Goal: Task Accomplishment & Management: Manage account settings

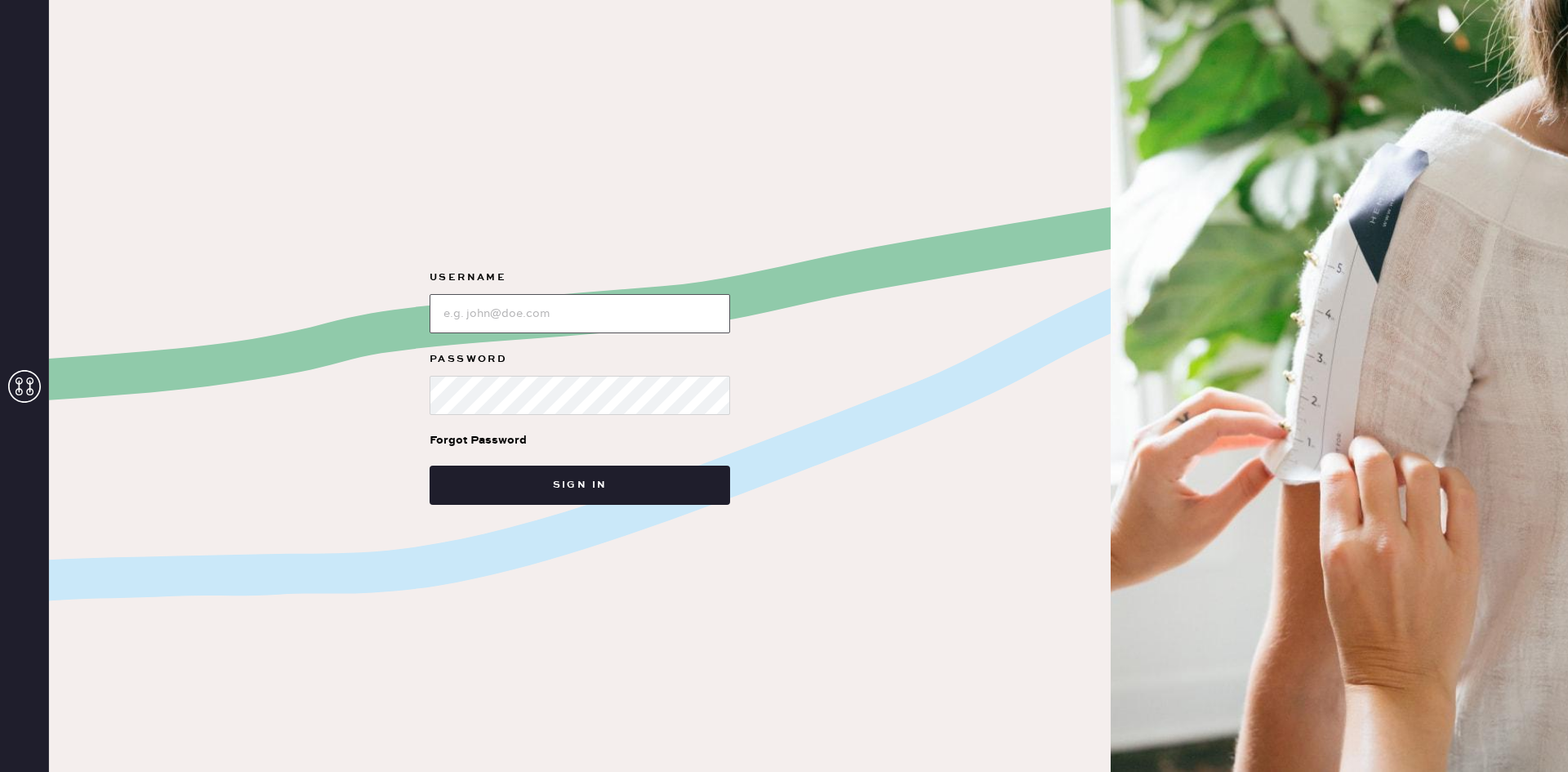
click at [587, 314] on input "loginName" at bounding box center [579, 314] width 301 height 39
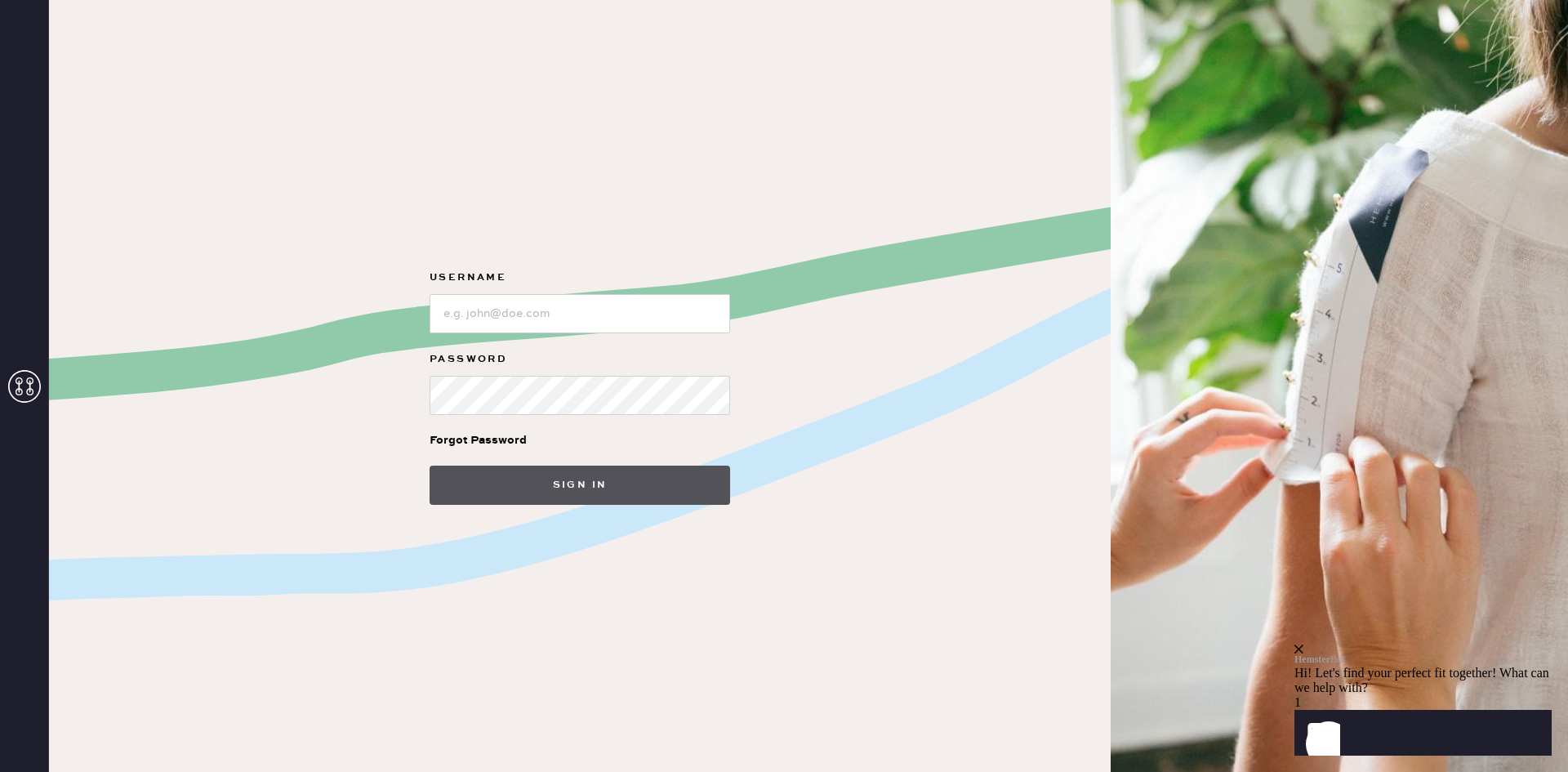
click at [591, 474] on button "Sign in" at bounding box center [579, 485] width 301 height 39
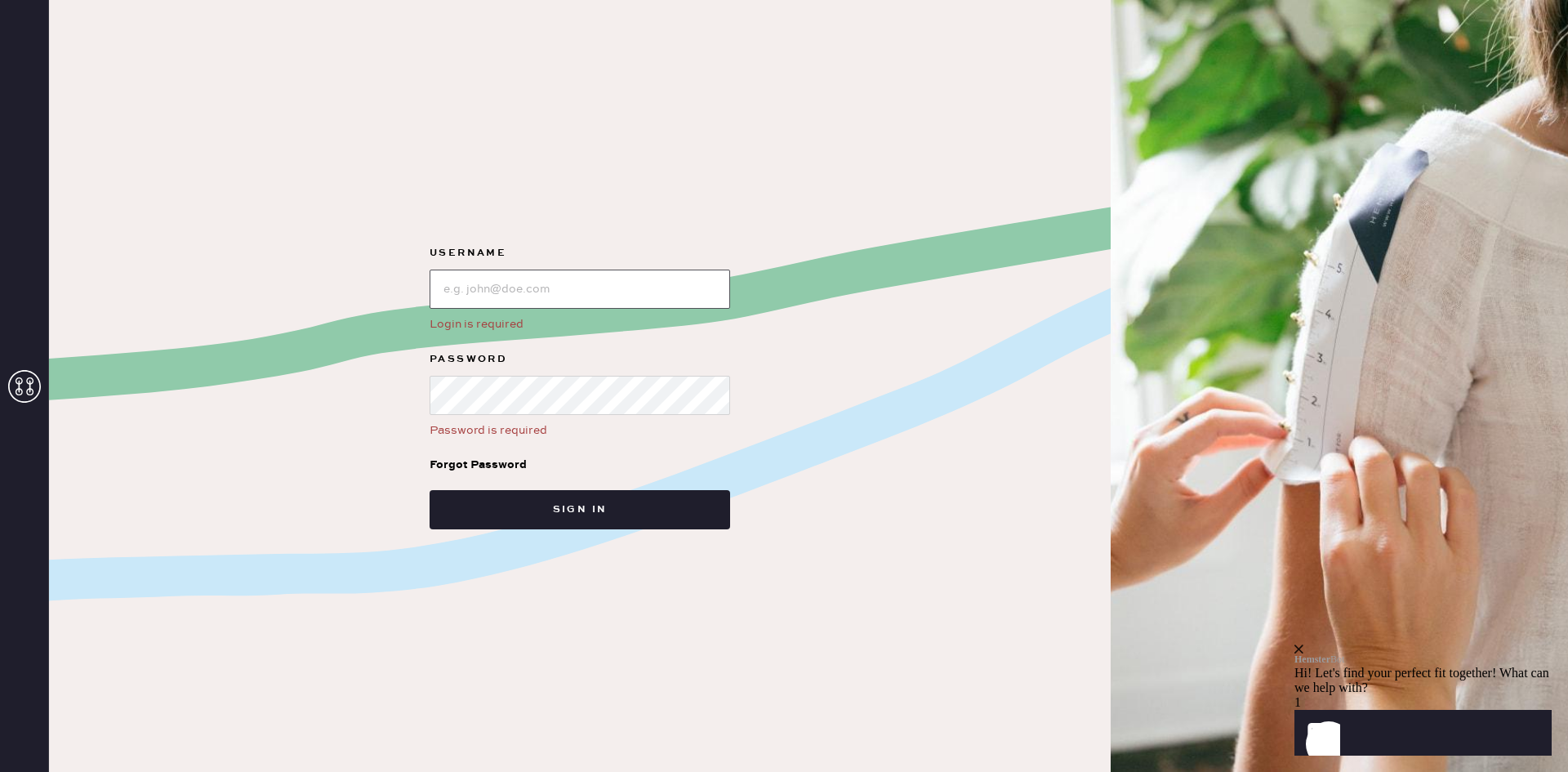
click at [616, 293] on input "loginName" at bounding box center [579, 289] width 301 height 39
click at [614, 303] on input "loginName" at bounding box center [579, 289] width 301 height 39
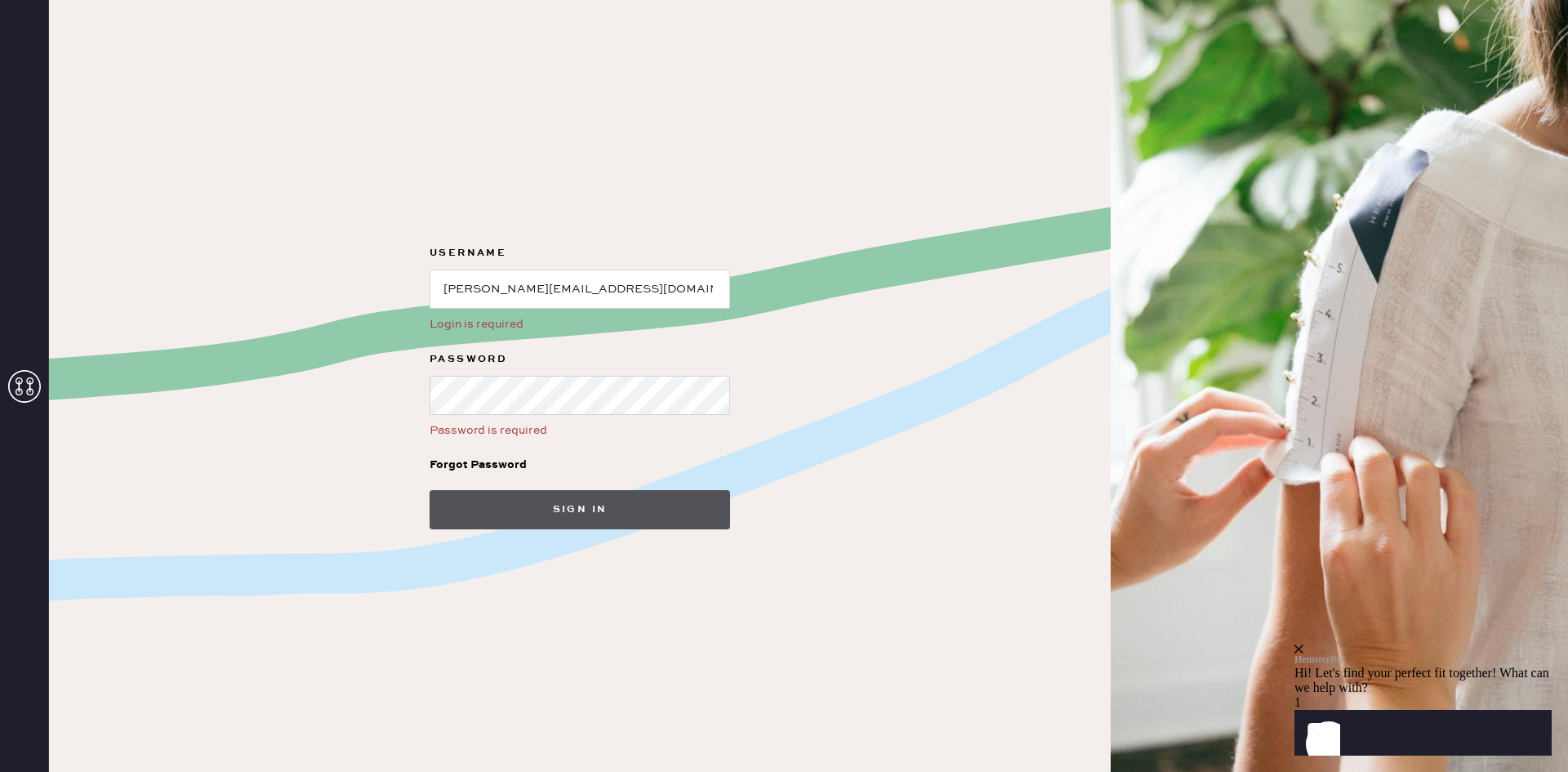
click at [680, 517] on button "Sign in" at bounding box center [579, 509] width 301 height 39
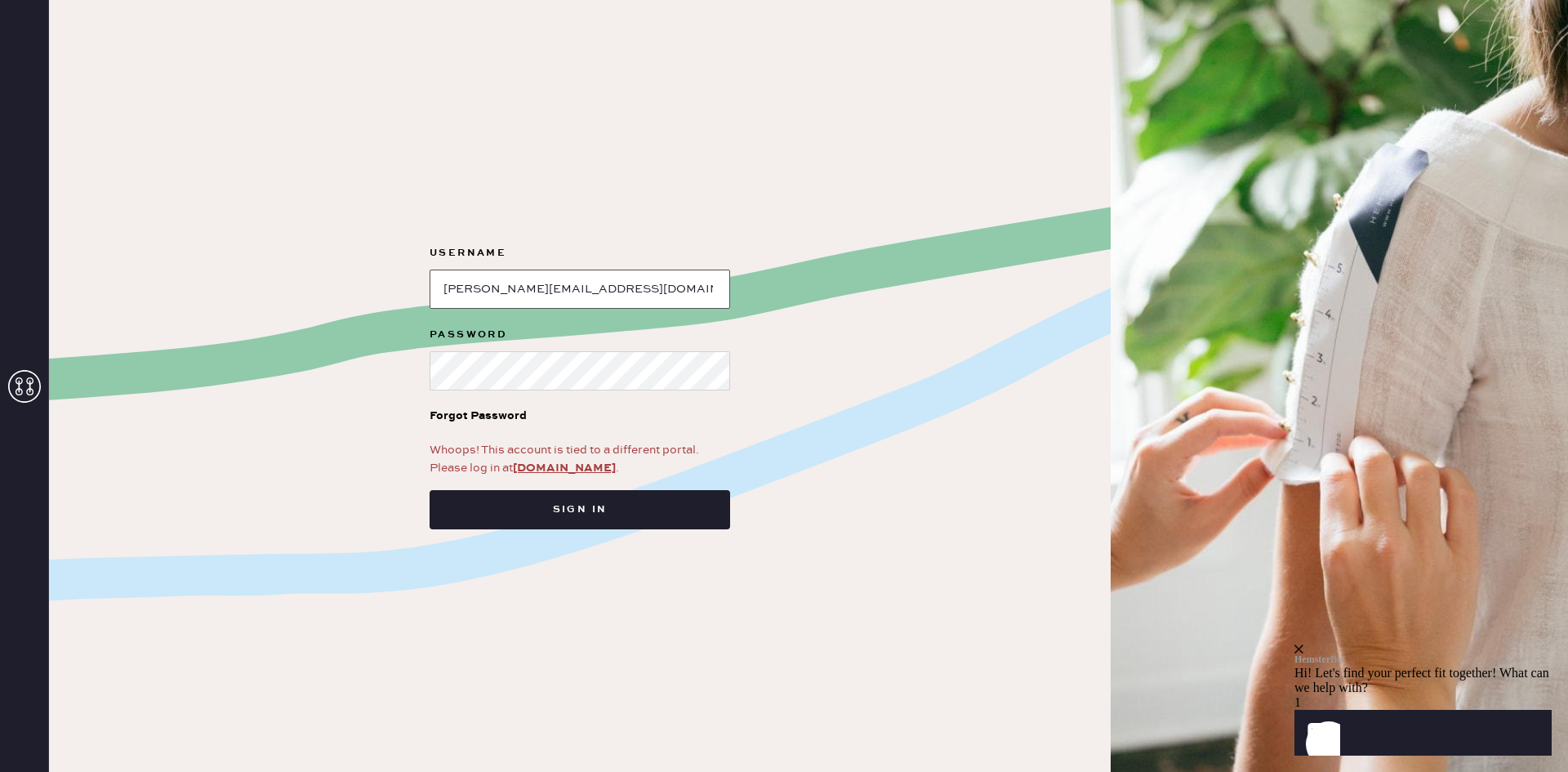
drag, startPoint x: 653, startPoint y: 270, endPoint x: 646, endPoint y: 285, distance: 16.6
click at [653, 270] on input "loginName" at bounding box center [579, 289] width 301 height 39
type input "[EMAIL_ADDRESS][PERSON_NAME][DOMAIN_NAME]"
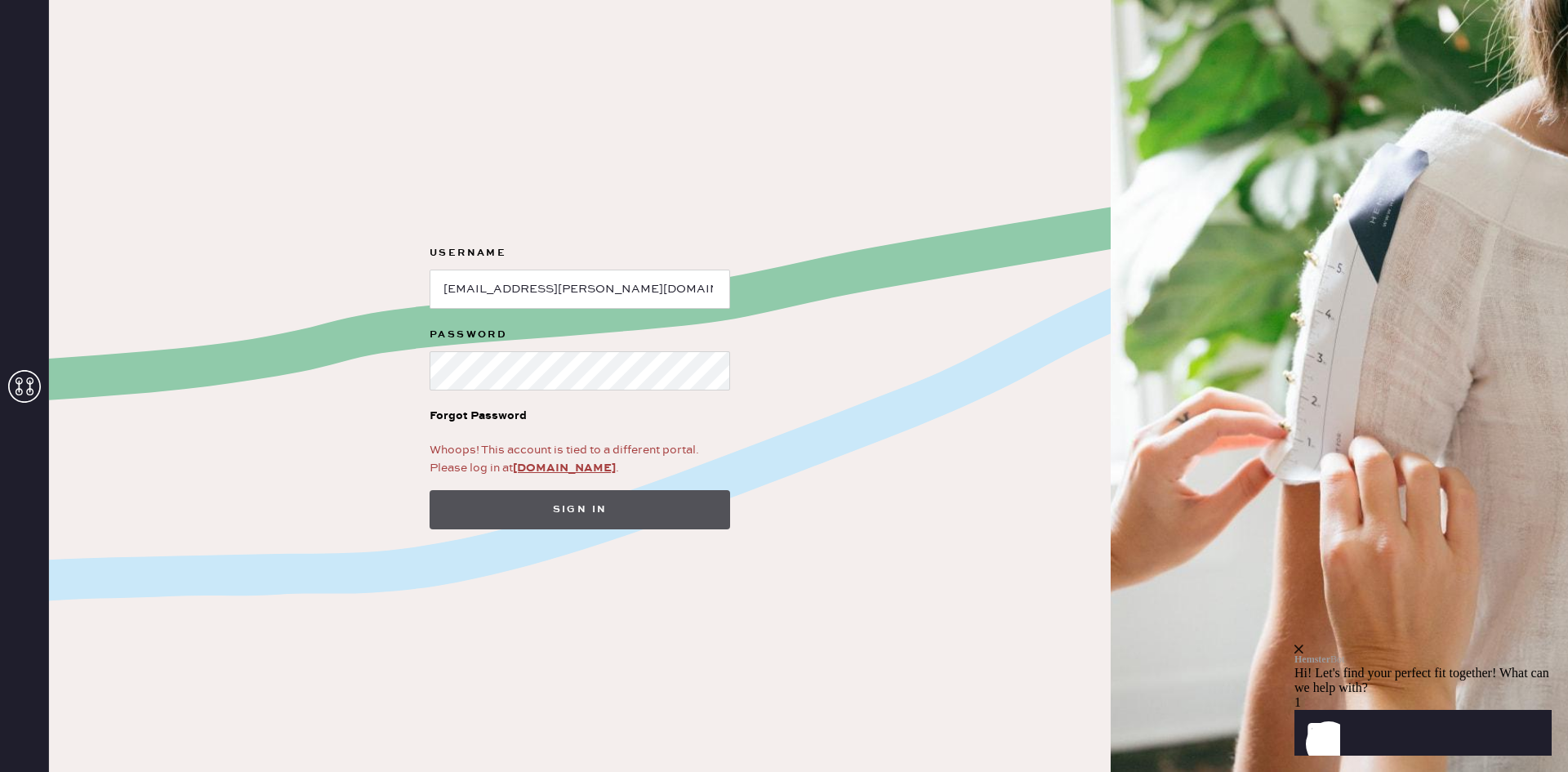
click at [616, 512] on button "Sign in" at bounding box center [579, 509] width 301 height 39
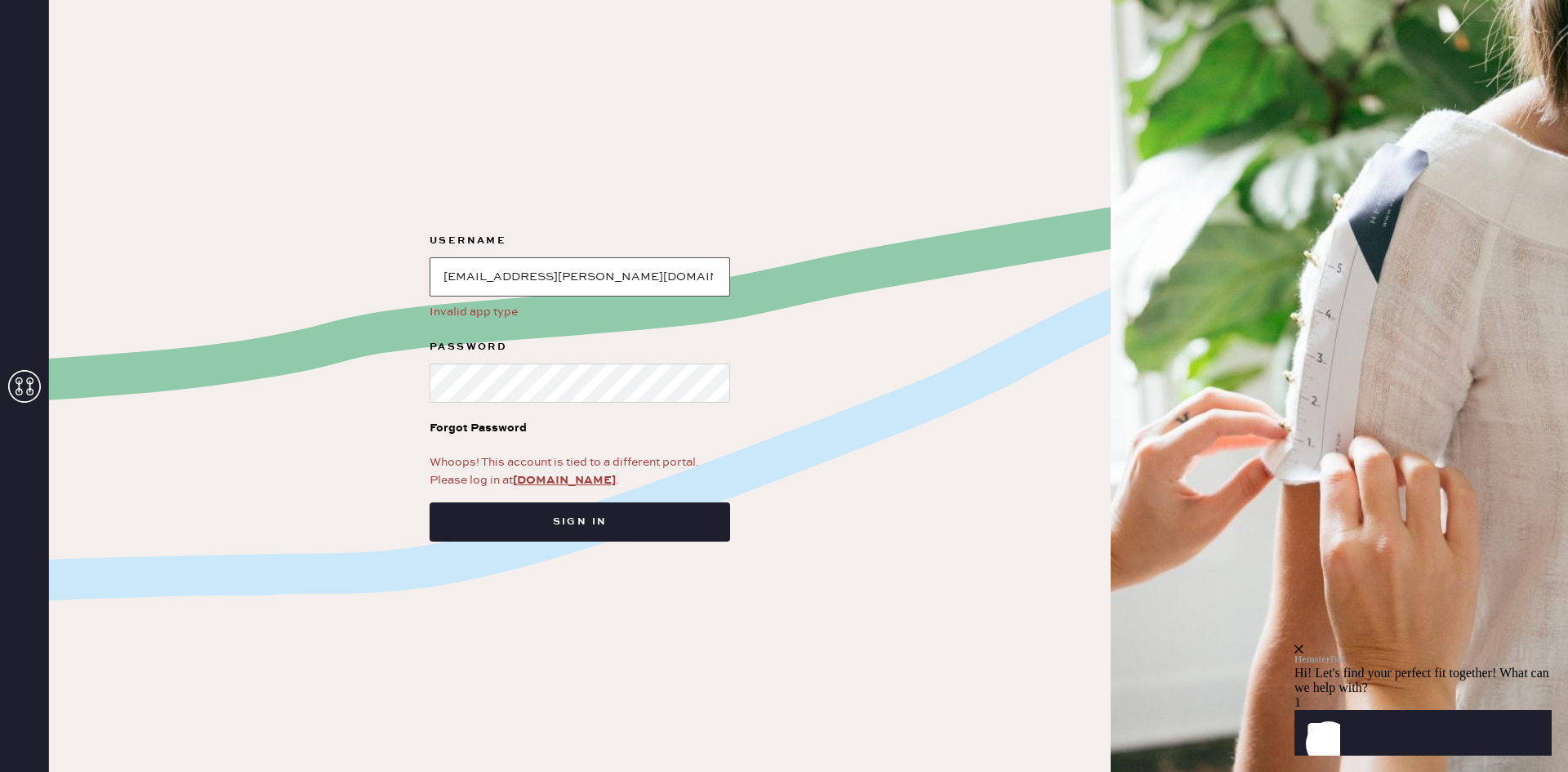
click at [673, 269] on input "loginName" at bounding box center [579, 277] width 301 height 39
